Goal: Register for event/course

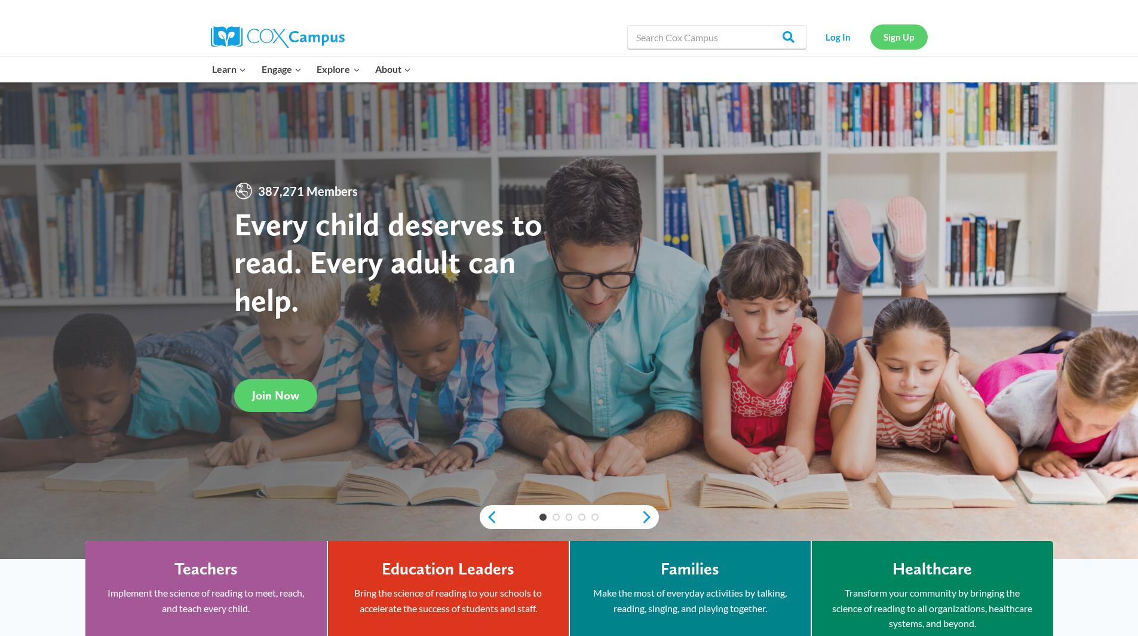
click at [906, 43] on link "Sign Up" at bounding box center [899, 36] width 57 height 24
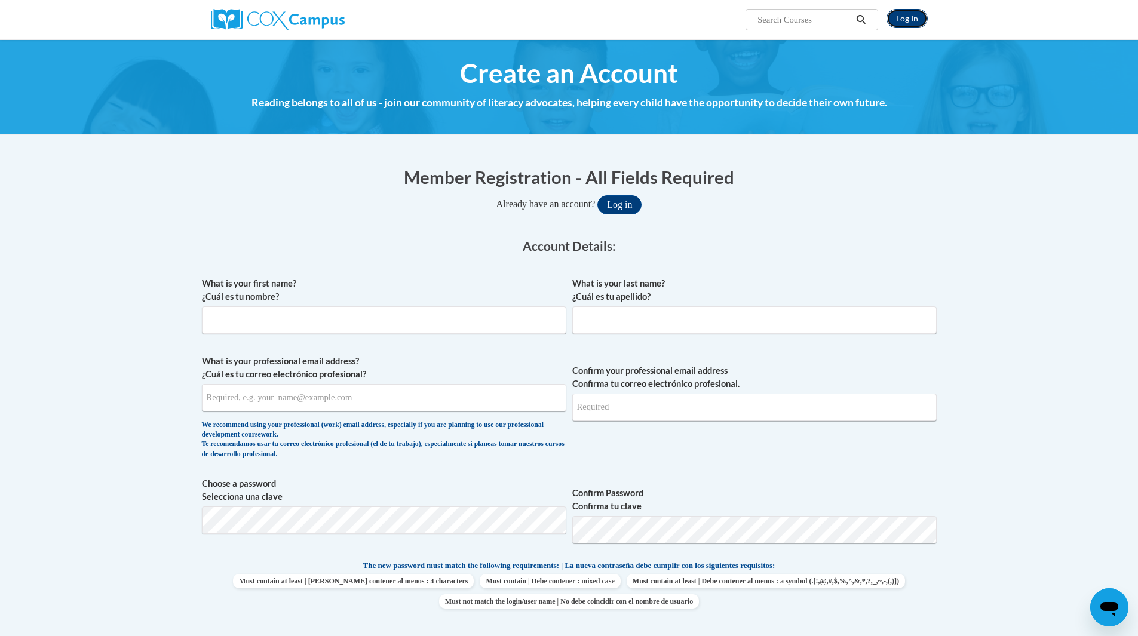
click at [913, 16] on link "Log In" at bounding box center [907, 18] width 41 height 19
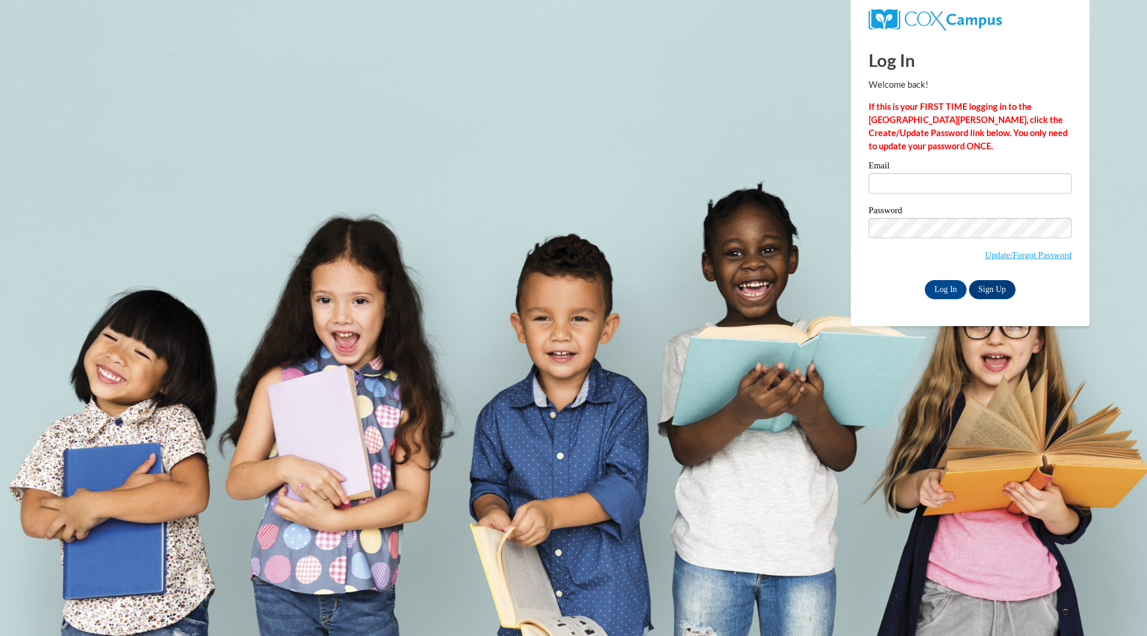
click at [879, 191] on input "Email" at bounding box center [970, 183] width 203 height 20
type input "[EMAIL_ADDRESS][DOMAIN_NAME]"
click at [998, 287] on link "Sign Up" at bounding box center [992, 289] width 47 height 19
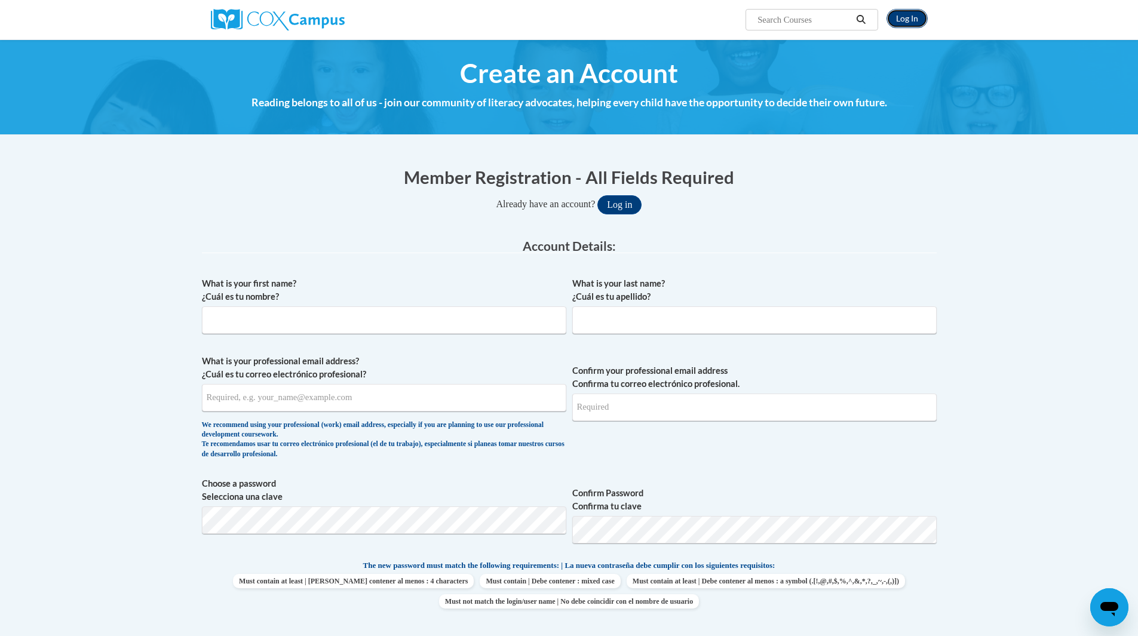
click at [909, 15] on link "Log In" at bounding box center [907, 18] width 41 height 19
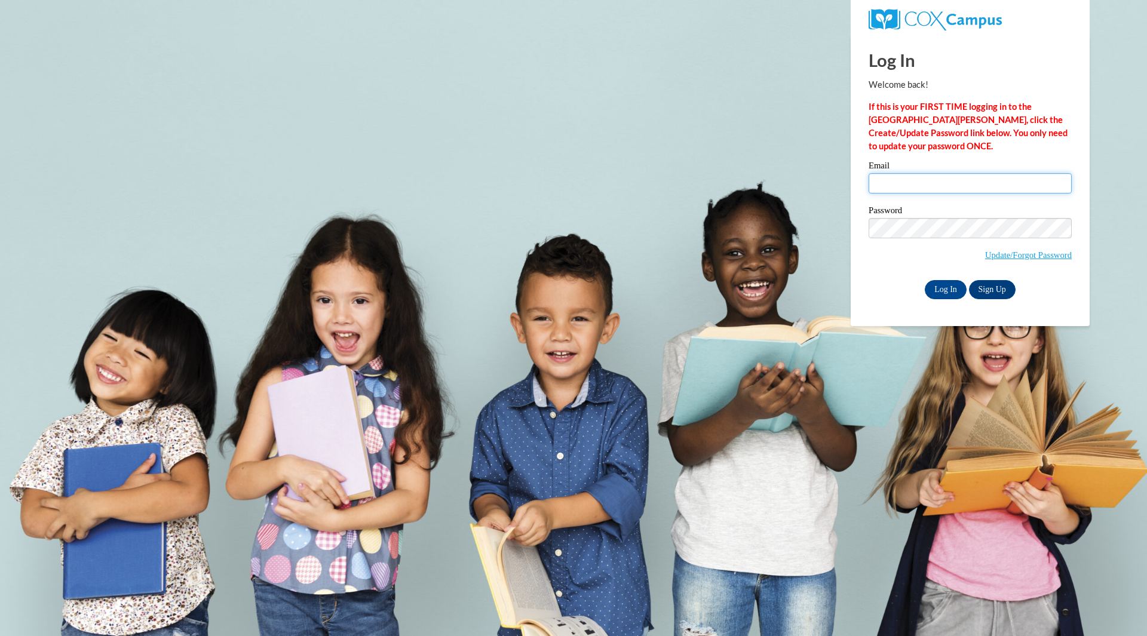
click at [952, 180] on input "Email" at bounding box center [970, 183] width 203 height 20
type input "[PERSON_NAME][EMAIL_ADDRESS][PERSON_NAME][DOMAIN_NAME][US_STATE]"
click at [943, 290] on input "Log In" at bounding box center [946, 289] width 42 height 19
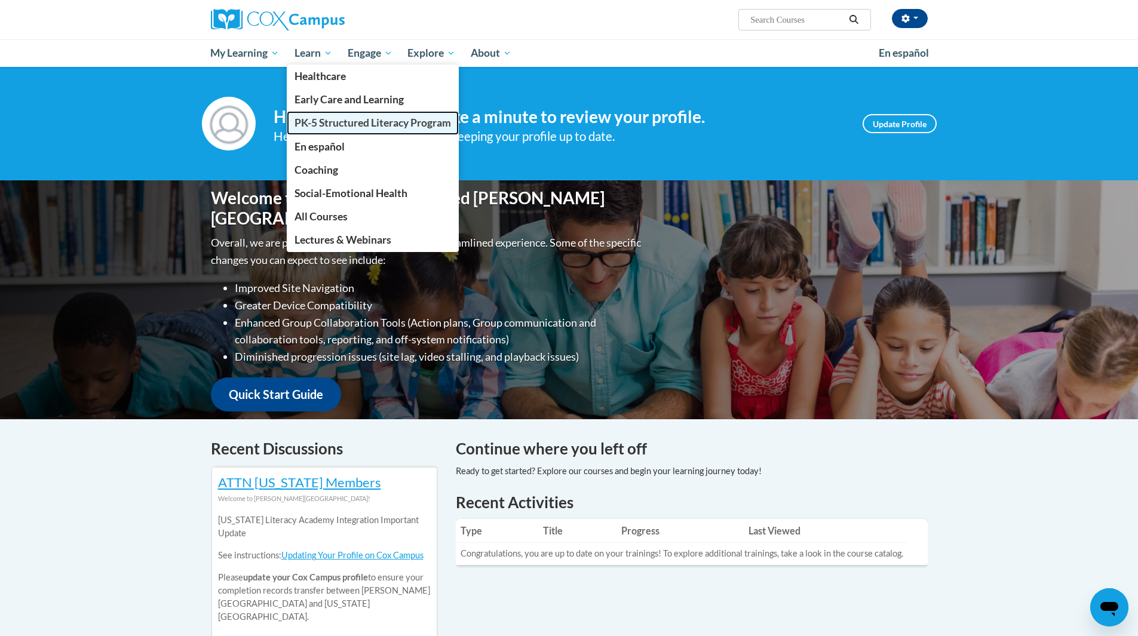
click at [326, 120] on span "PK-5 Structured Literacy Program" at bounding box center [373, 123] width 157 height 13
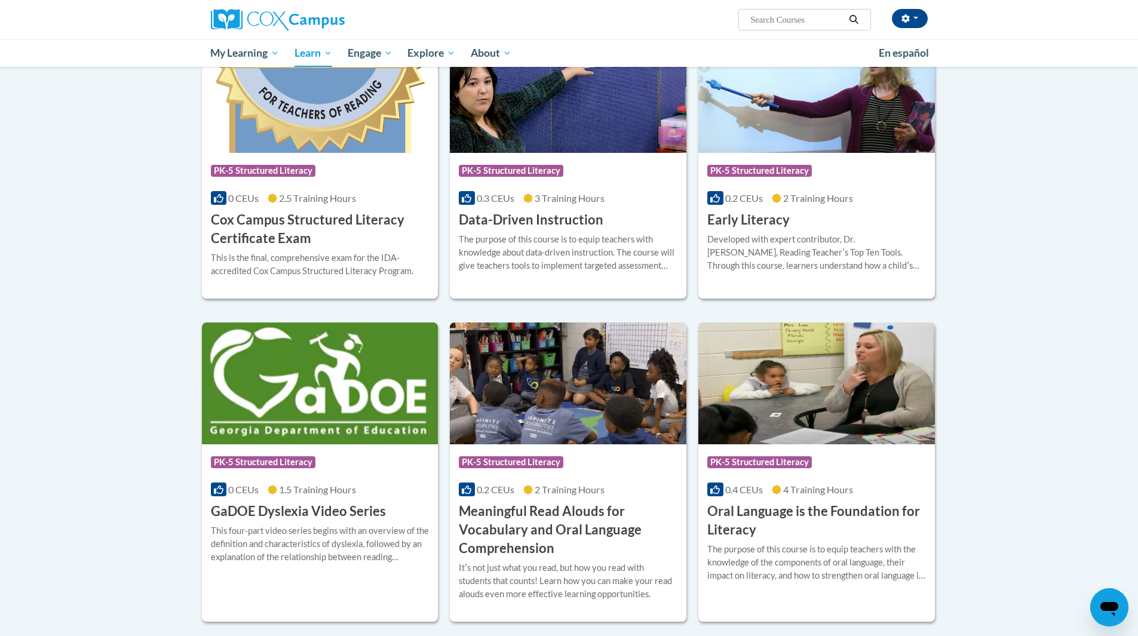
scroll to position [418, 0]
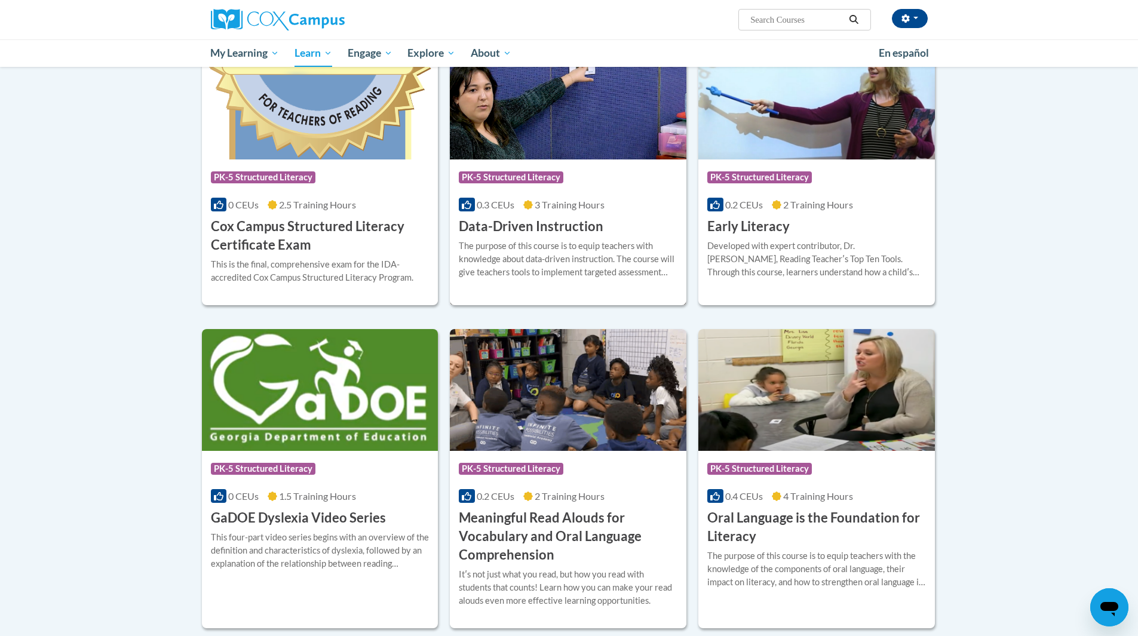
click at [537, 227] on h3 "Data-Driven Instruction" at bounding box center [531, 226] width 145 height 19
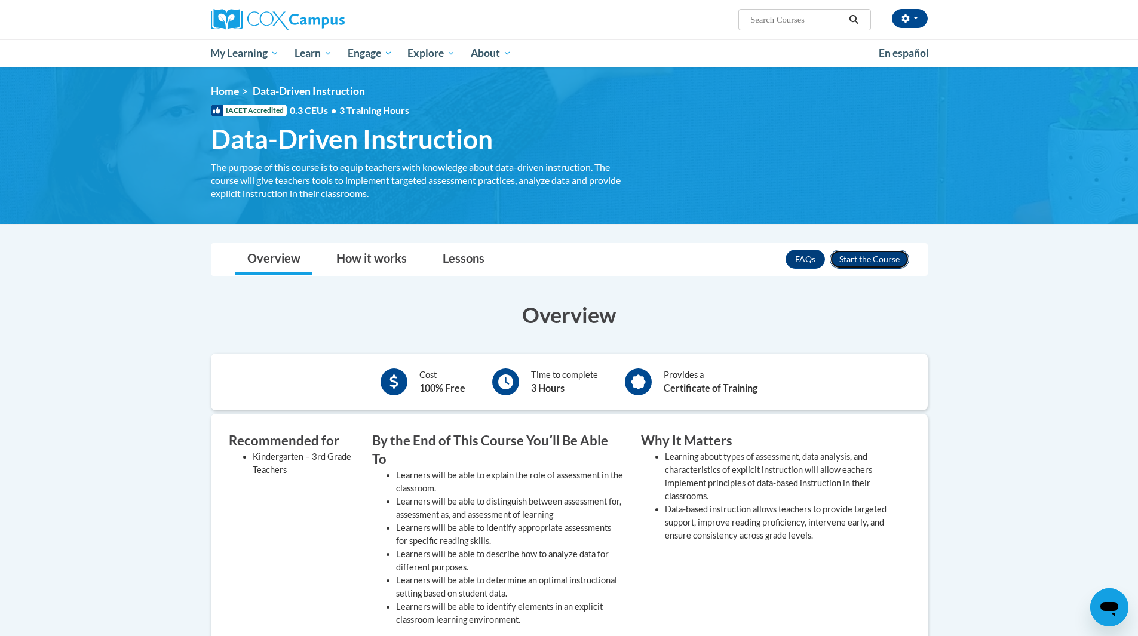
click at [871, 258] on button "Enroll" at bounding box center [869, 259] width 79 height 19
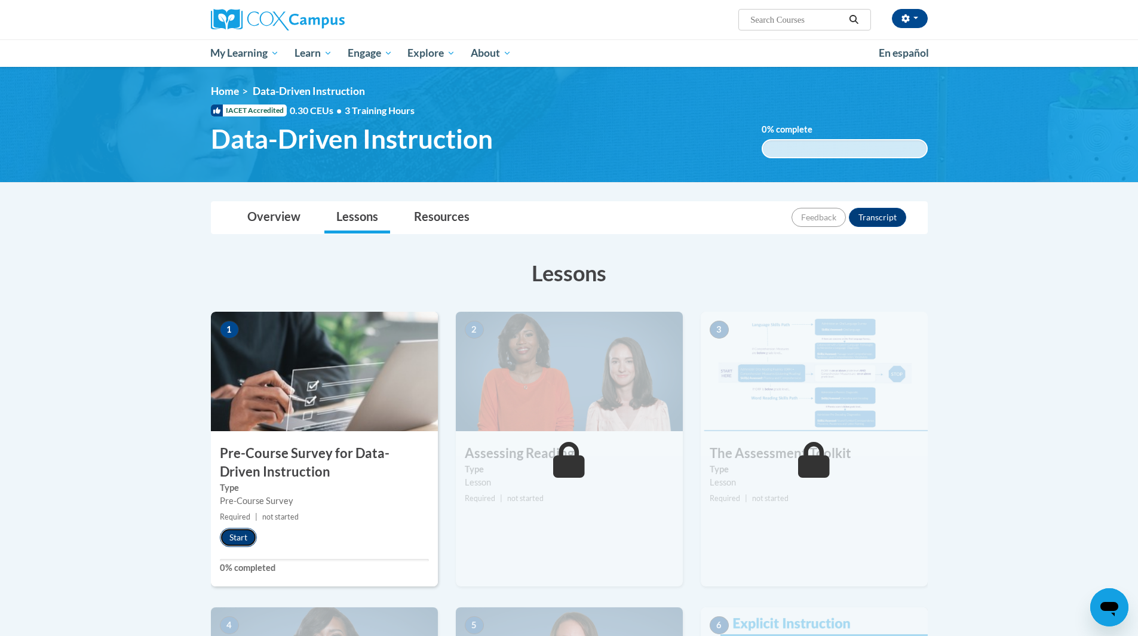
click at [241, 538] on button "Start" at bounding box center [238, 537] width 37 height 19
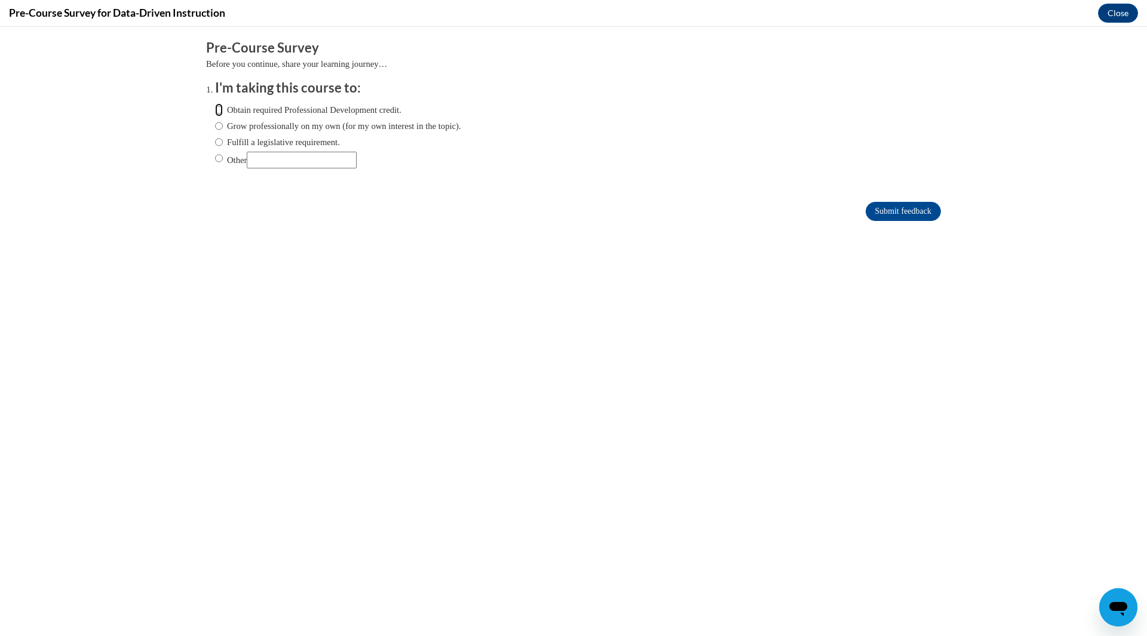
click at [215, 111] on input "Obtain required Professional Development credit." at bounding box center [219, 109] width 8 height 13
radio input "true"
click at [890, 213] on input "Submit feedback" at bounding box center [903, 211] width 75 height 19
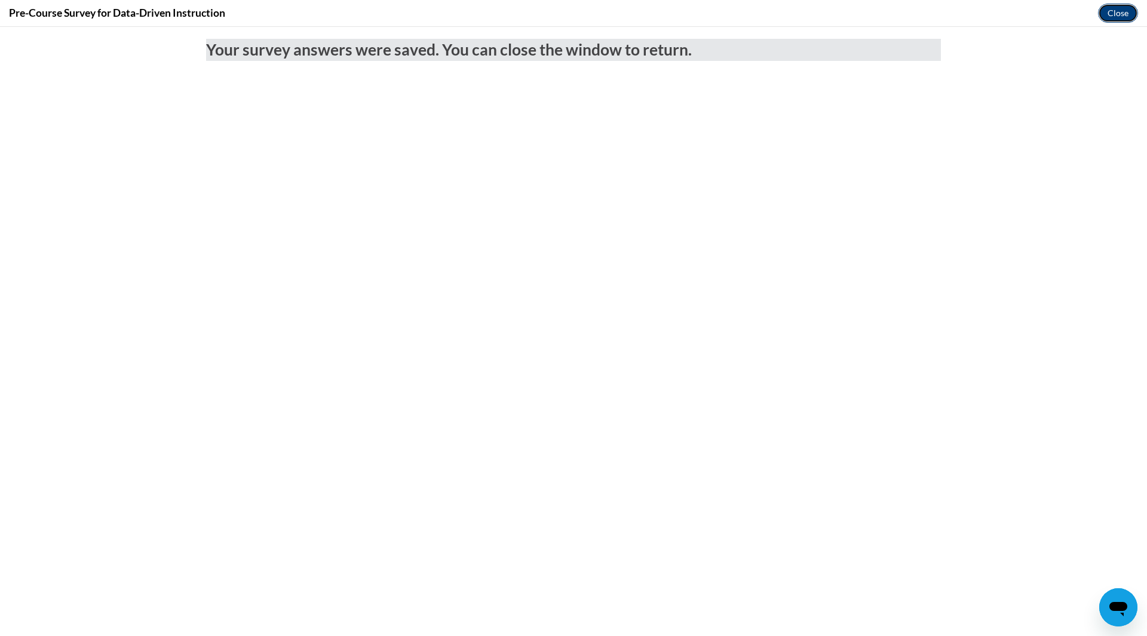
click at [1122, 11] on button "Close" at bounding box center [1118, 13] width 40 height 19
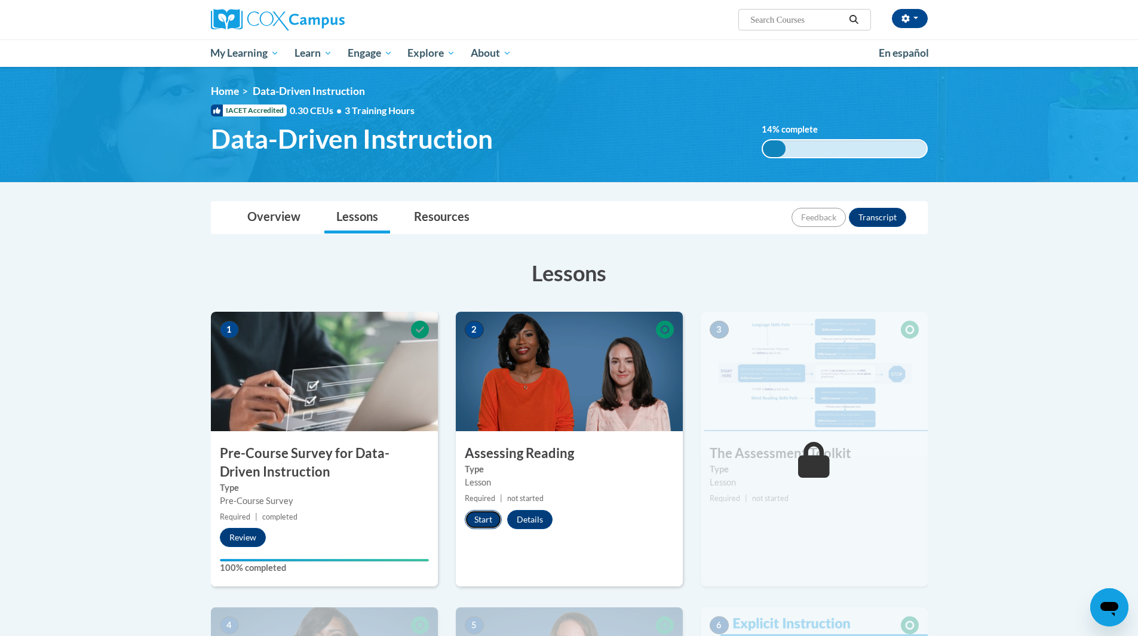
click at [488, 519] on button "Start" at bounding box center [483, 519] width 37 height 19
